Goal: Find specific page/section: Find specific page/section

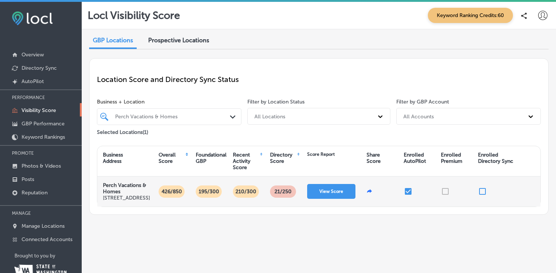
click at [169, 196] on p "426/850" at bounding box center [172, 192] width 26 height 12
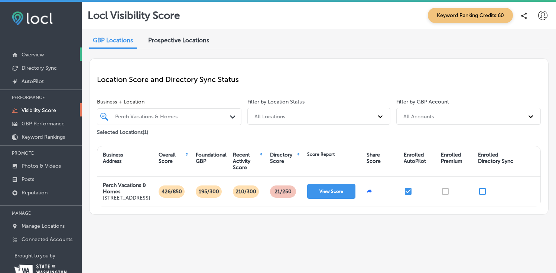
click at [33, 54] on p "Overview" at bounding box center [33, 55] width 22 height 6
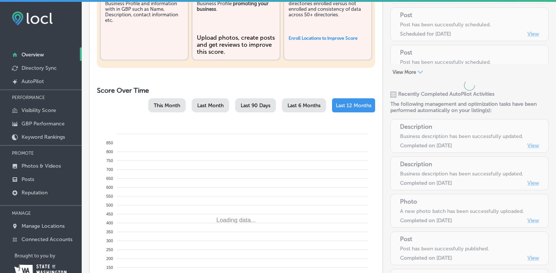
scroll to position [352, 0]
